Goal: Transaction & Acquisition: Obtain resource

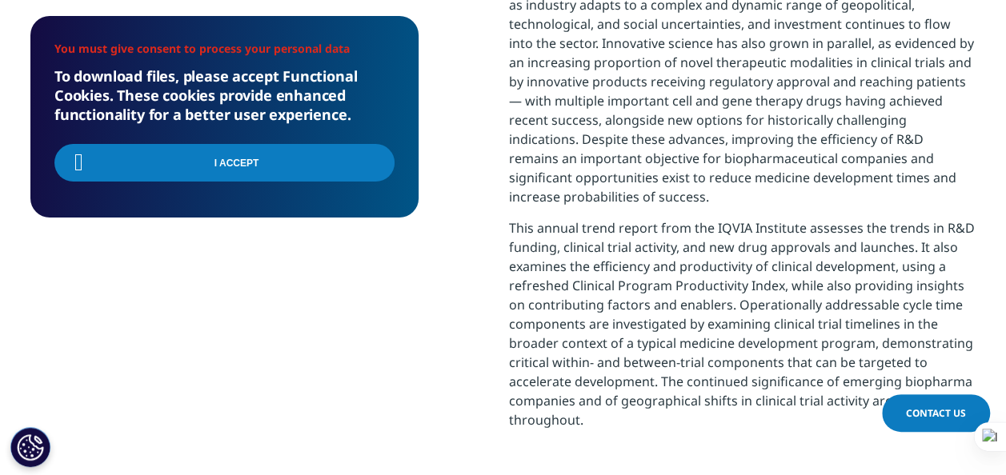
scroll to position [506, 944]
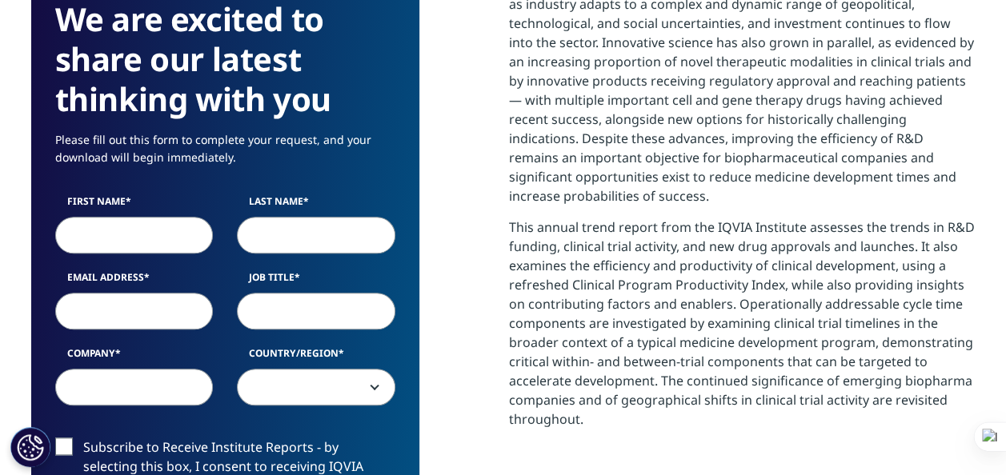
scroll to position [883, 944]
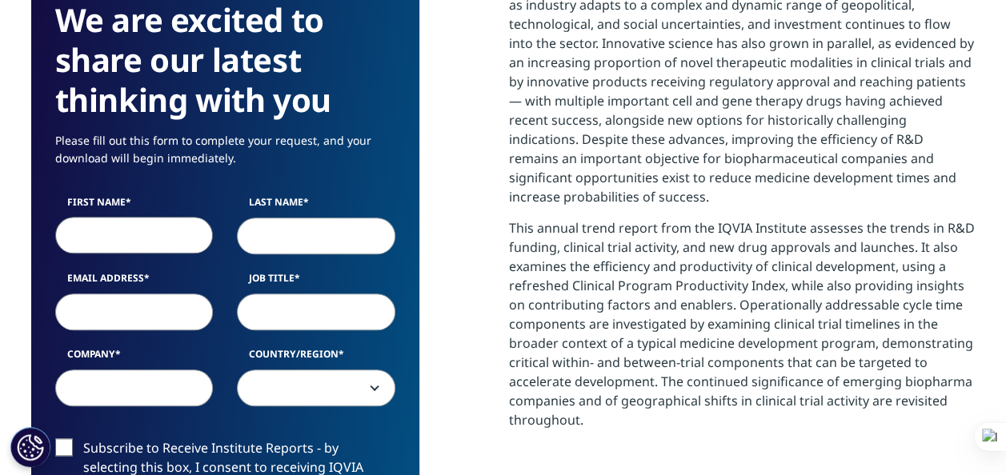
click at [139, 235] on input "First Name" at bounding box center [134, 235] width 158 height 37
type input "Kashika"
type input "Goel"
type input "kashika.goel@colt.net"
type input "Colt Technology Services"
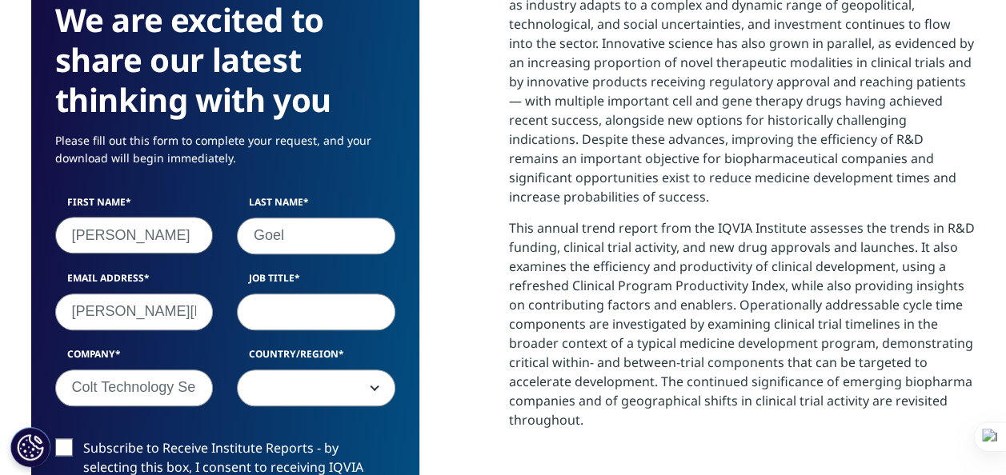
select select "[GEOGRAPHIC_DATA]"
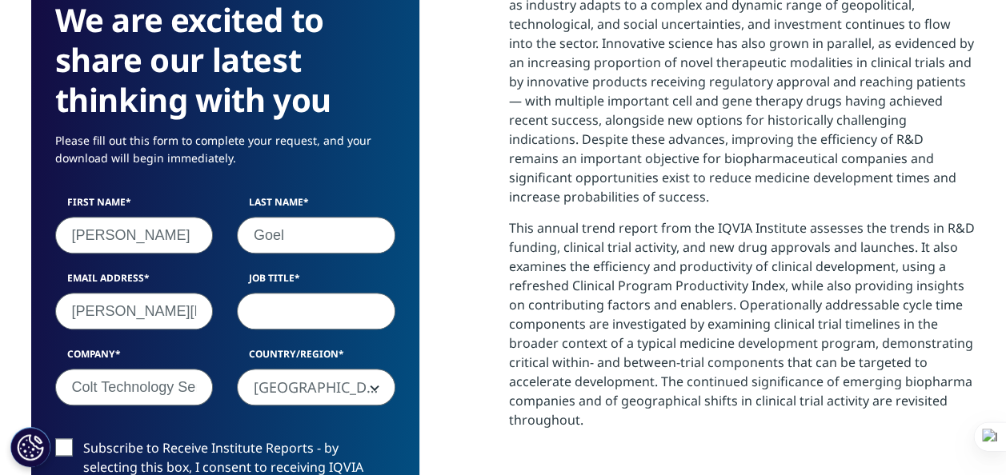
click at [314, 316] on input "Job Title" at bounding box center [316, 311] width 158 height 37
type input "Marketing Associate"
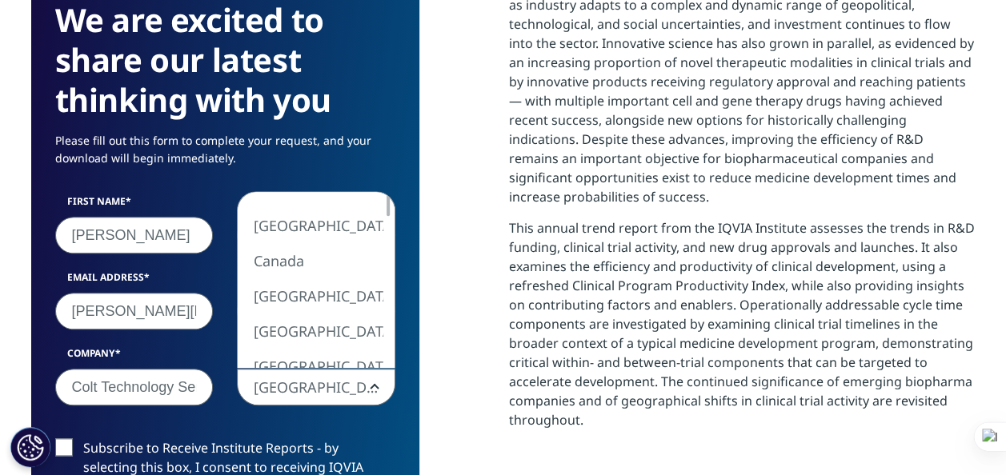
click at [355, 378] on span "[GEOGRAPHIC_DATA]" at bounding box center [316, 388] width 157 height 37
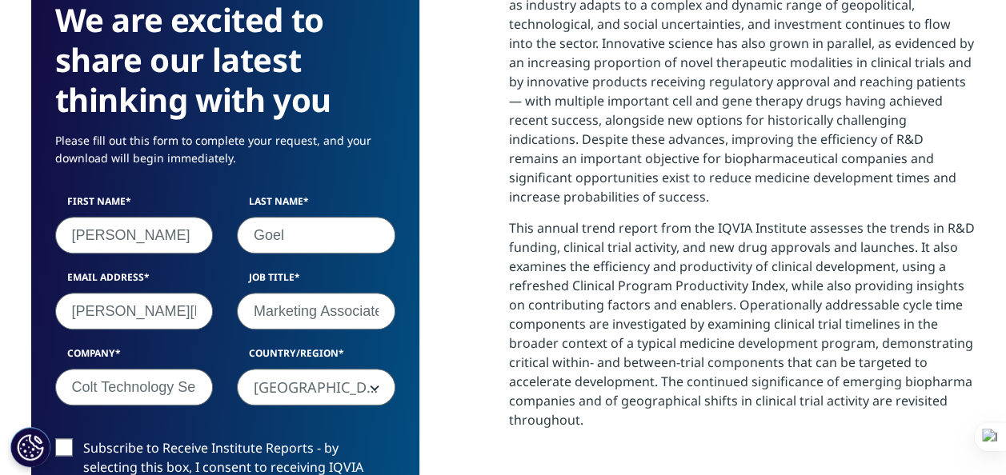
click at [423, 346] on div "We are excited to share our latest thinking with you Please fill out this form …" at bounding box center [503, 418] width 944 height 884
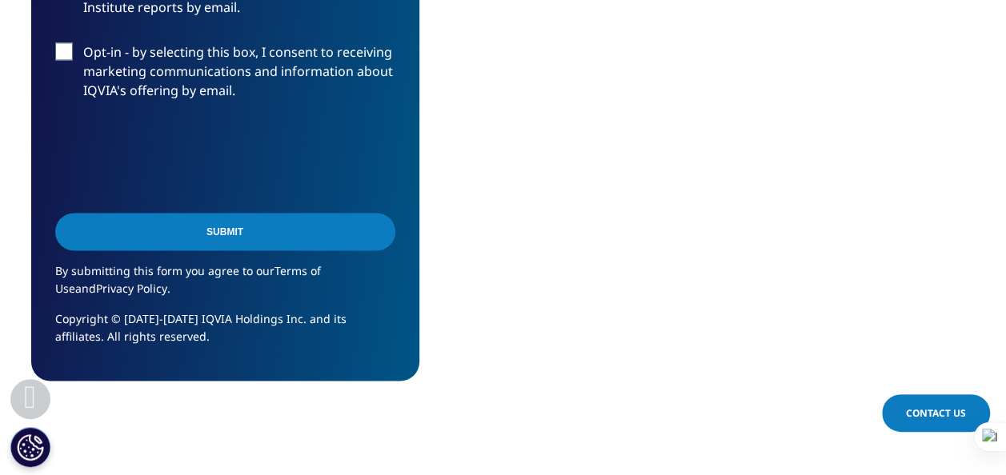
scroll to position [1110, 0]
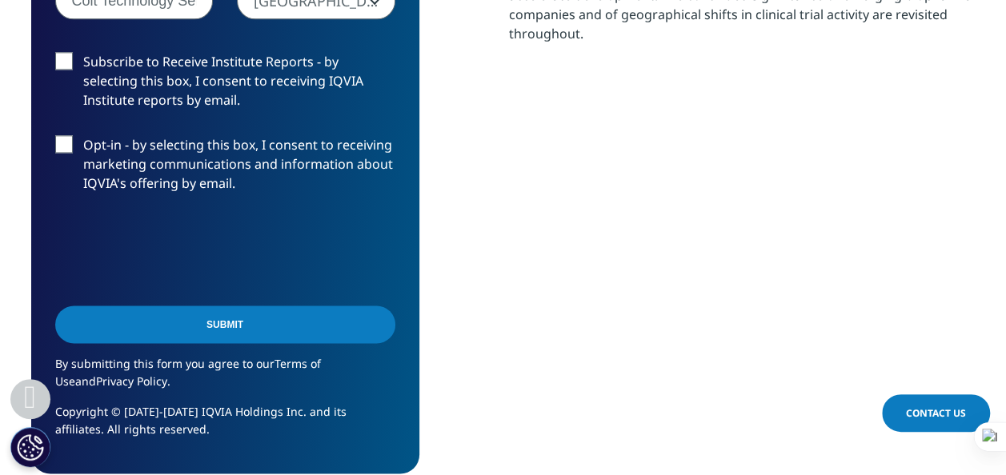
click at [217, 314] on input "Submit" at bounding box center [225, 325] width 340 height 38
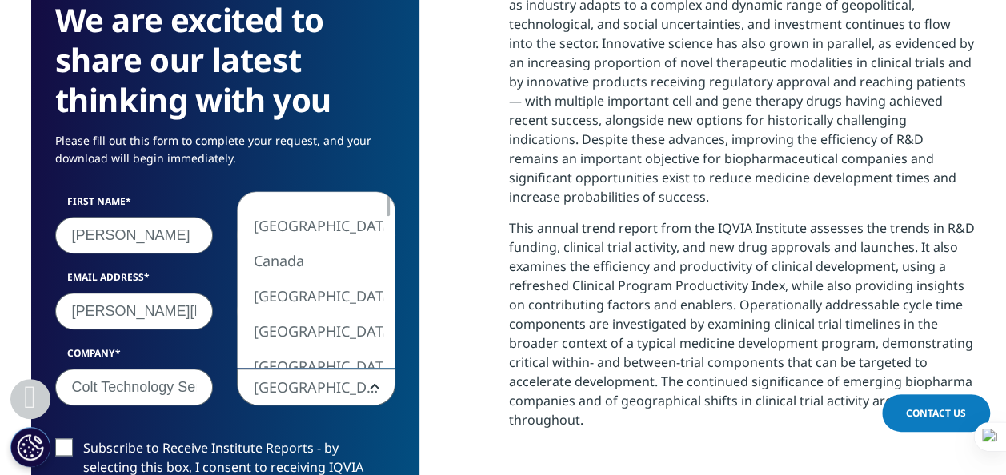
scroll to position [0, 0]
click at [343, 379] on span "[GEOGRAPHIC_DATA]" at bounding box center [316, 388] width 157 height 37
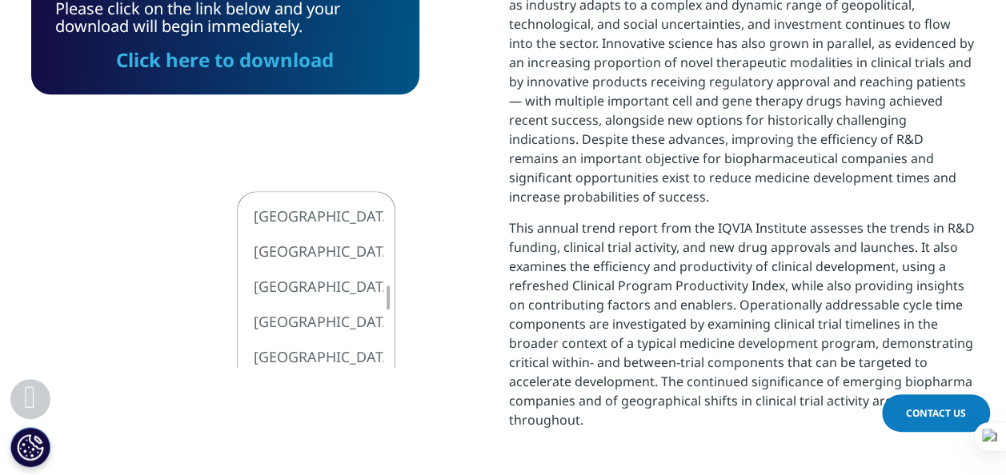
scroll to position [506, 944]
click at [272, 70] on link "Click here to download" at bounding box center [225, 59] width 218 height 26
